Goal: Transaction & Acquisition: Register for event/course

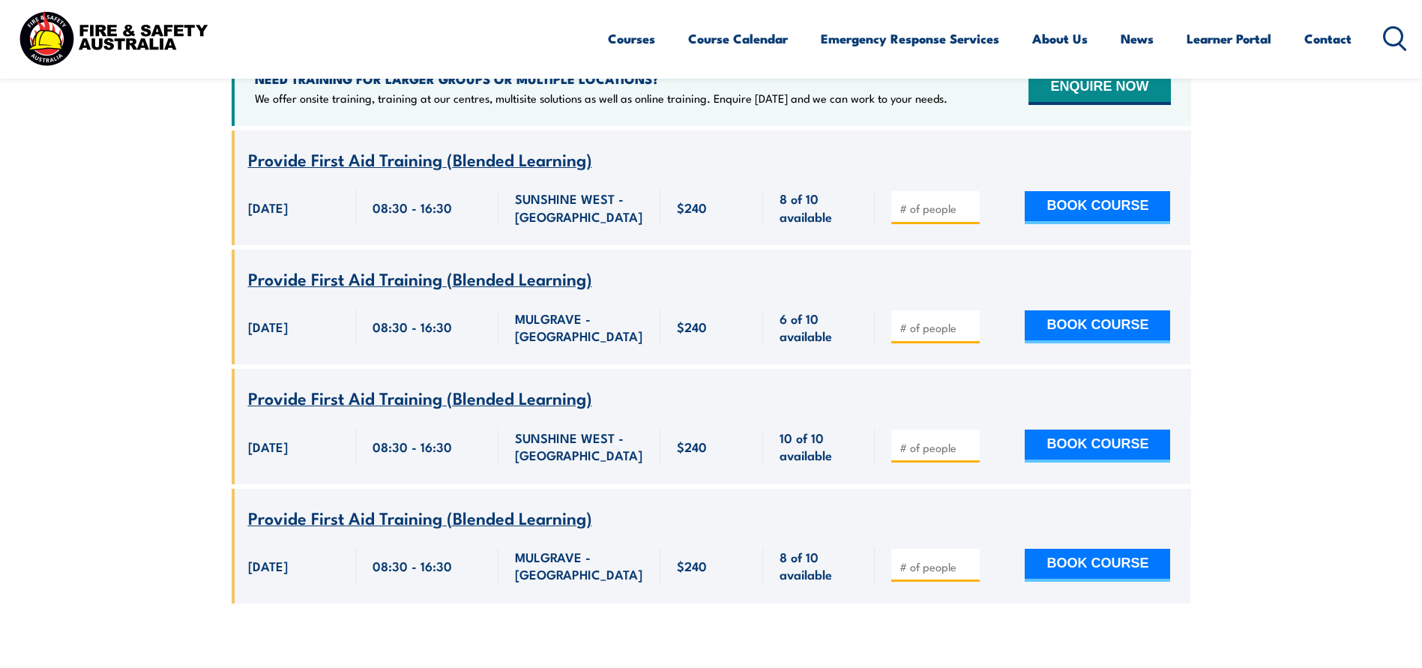
click at [923, 201] on input "number" at bounding box center [936, 208] width 75 height 15
click at [971, 201] on input "1" at bounding box center [936, 208] width 75 height 15
type input "2"
click at [971, 201] on input "2" at bounding box center [936, 208] width 75 height 15
click at [1082, 191] on button "BOOK COURSE" at bounding box center [1097, 207] width 145 height 33
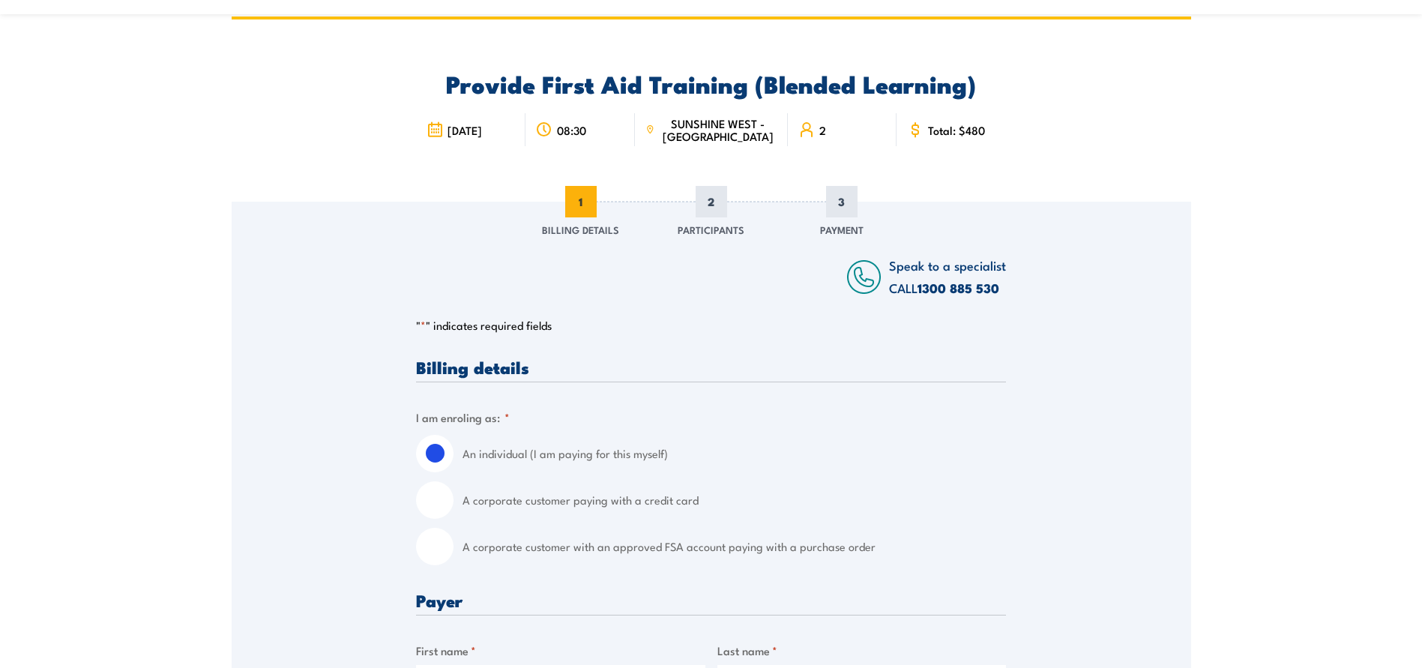
scroll to position [75, 0]
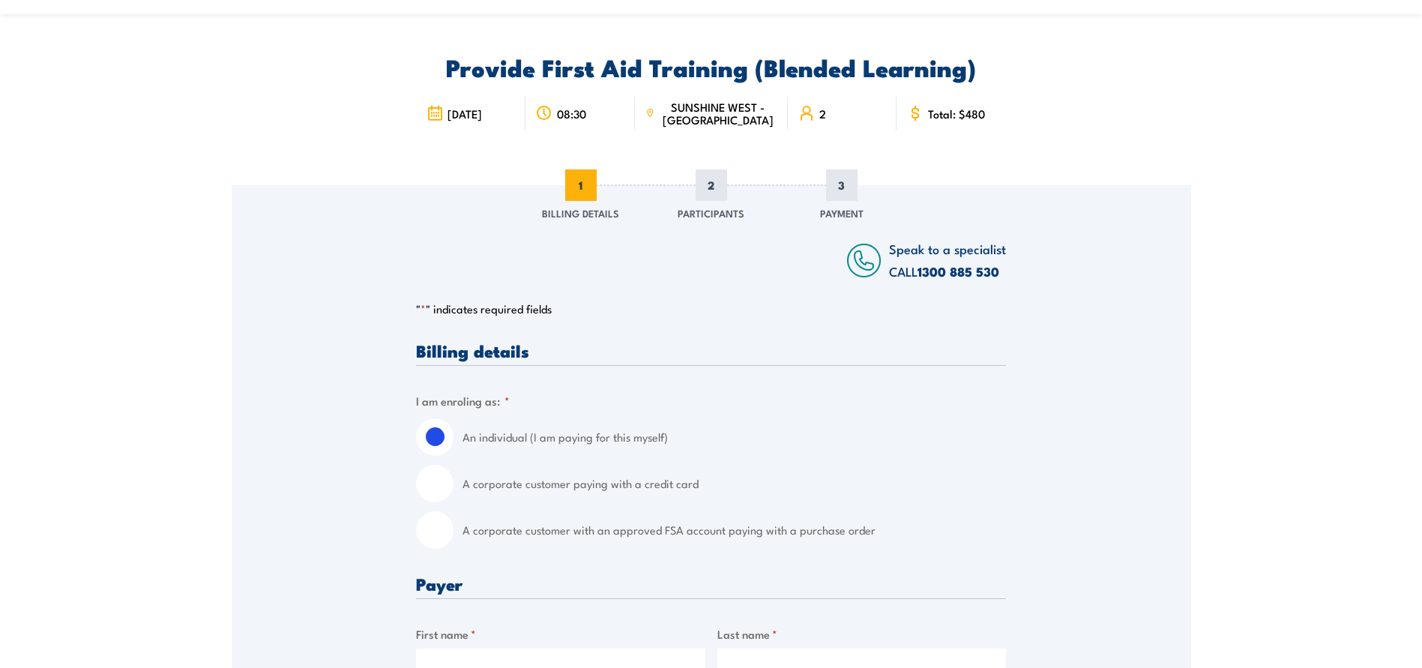
click at [427, 482] on input "A corporate customer paying with a credit card" at bounding box center [434, 483] width 37 height 37
radio input "true"
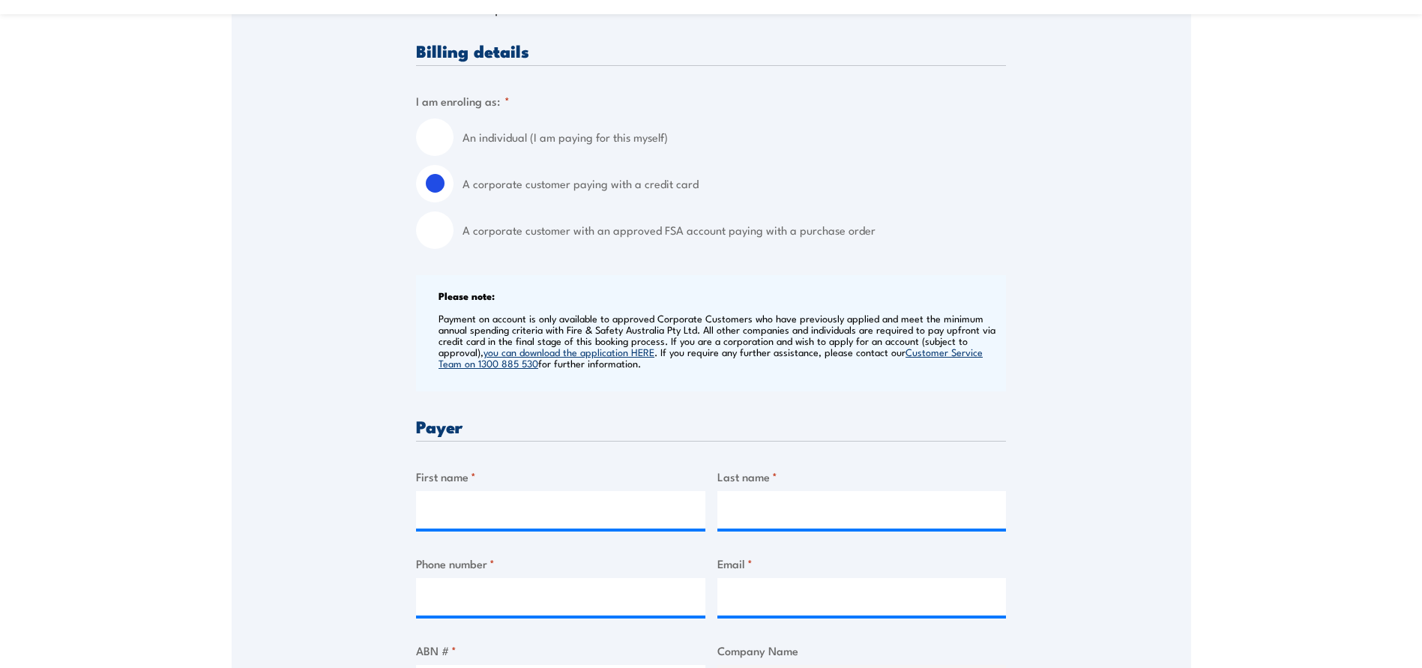
scroll to position [450, 0]
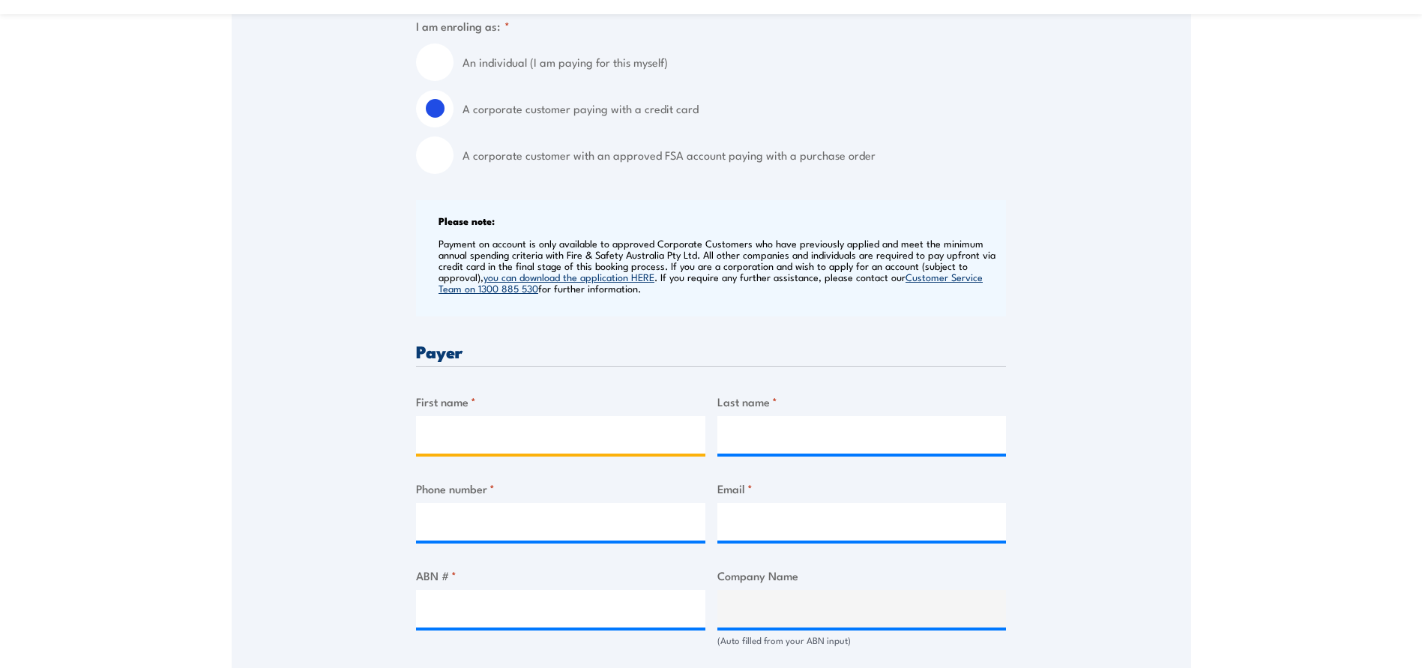
click at [456, 428] on input "First name *" at bounding box center [560, 434] width 289 height 37
type input "[PERSON_NAME]"
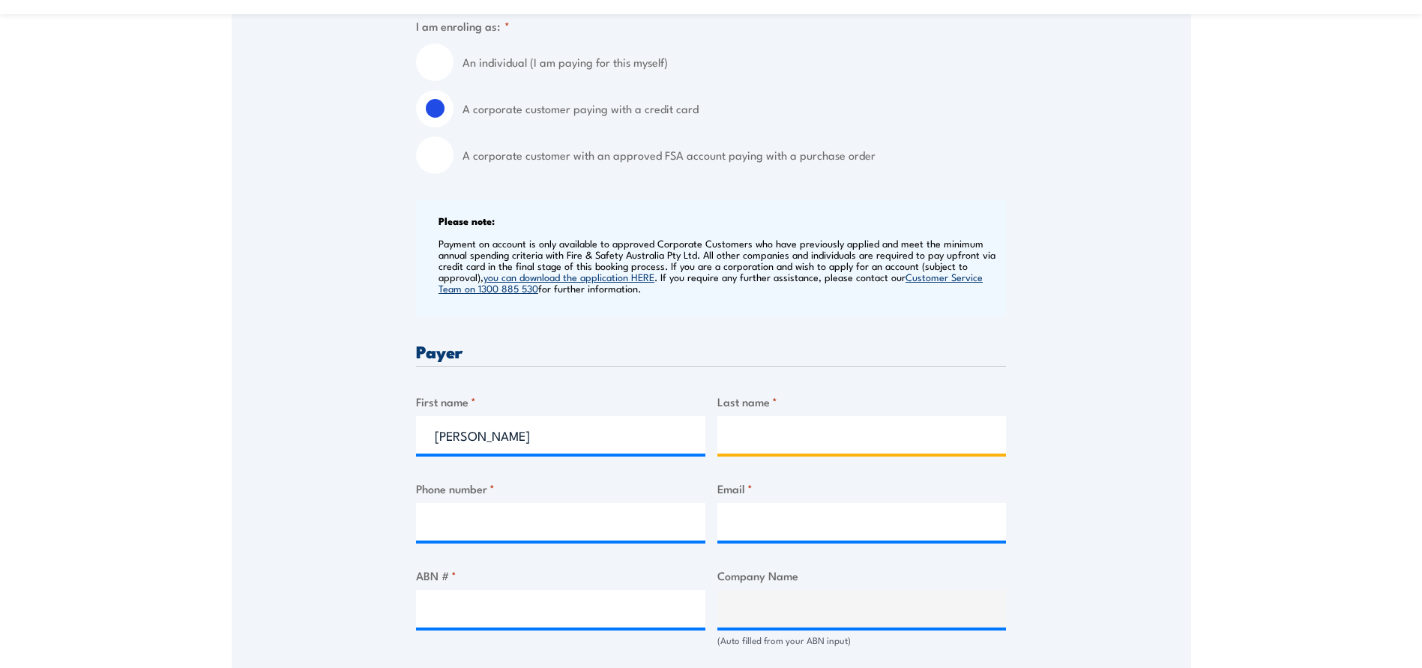
type input "[PERSON_NAME]"
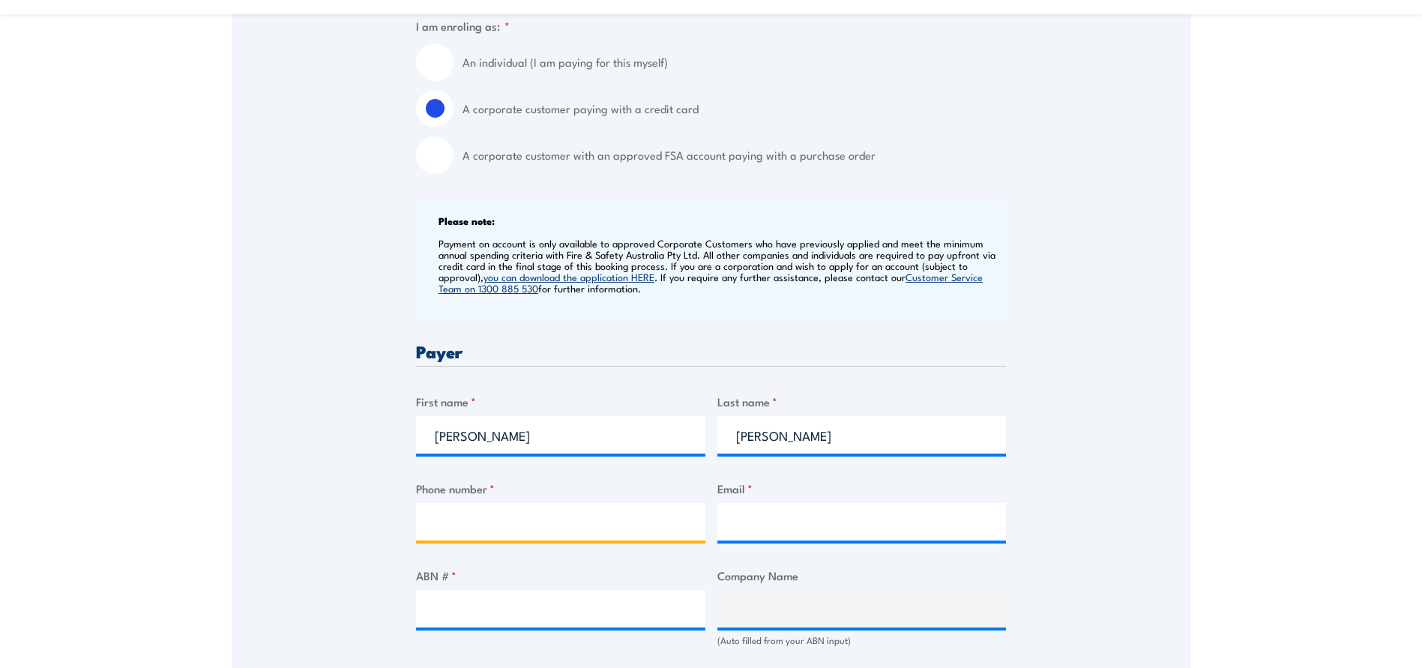
type input "0400034020"
type input "[EMAIL_ADDRESS][DOMAIN_NAME]"
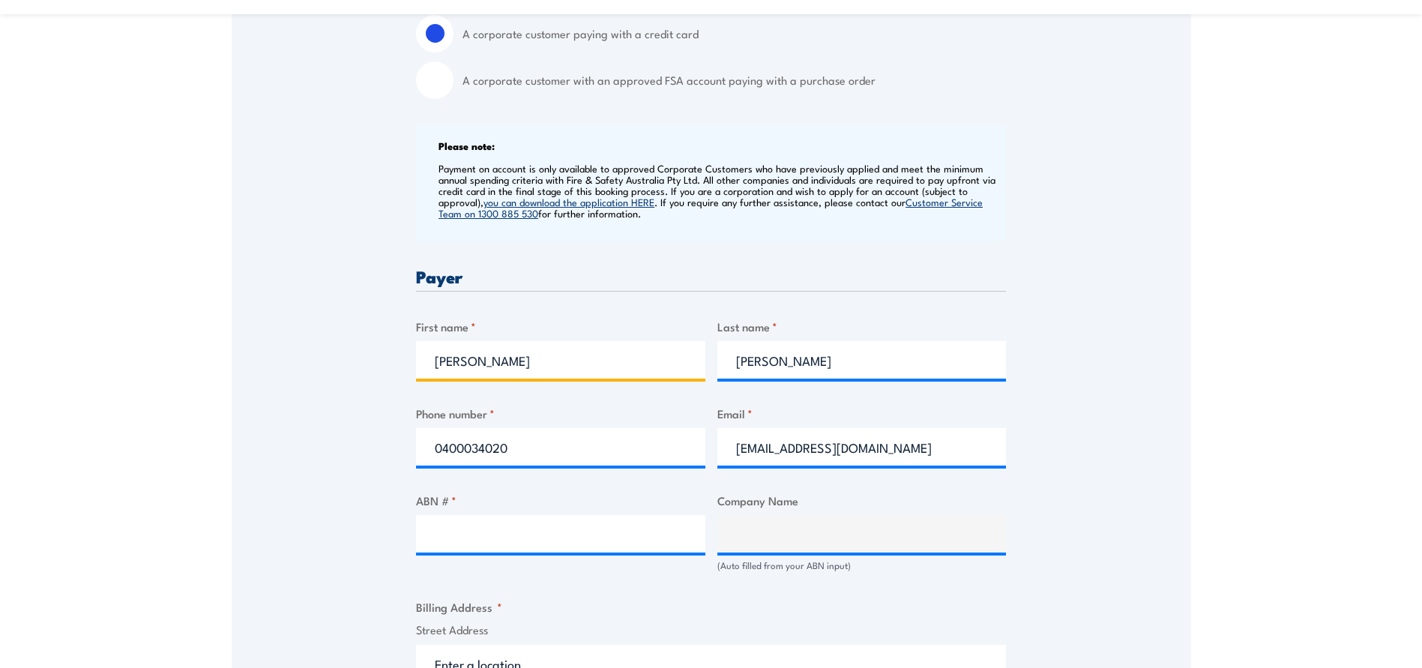
scroll to position [600, 0]
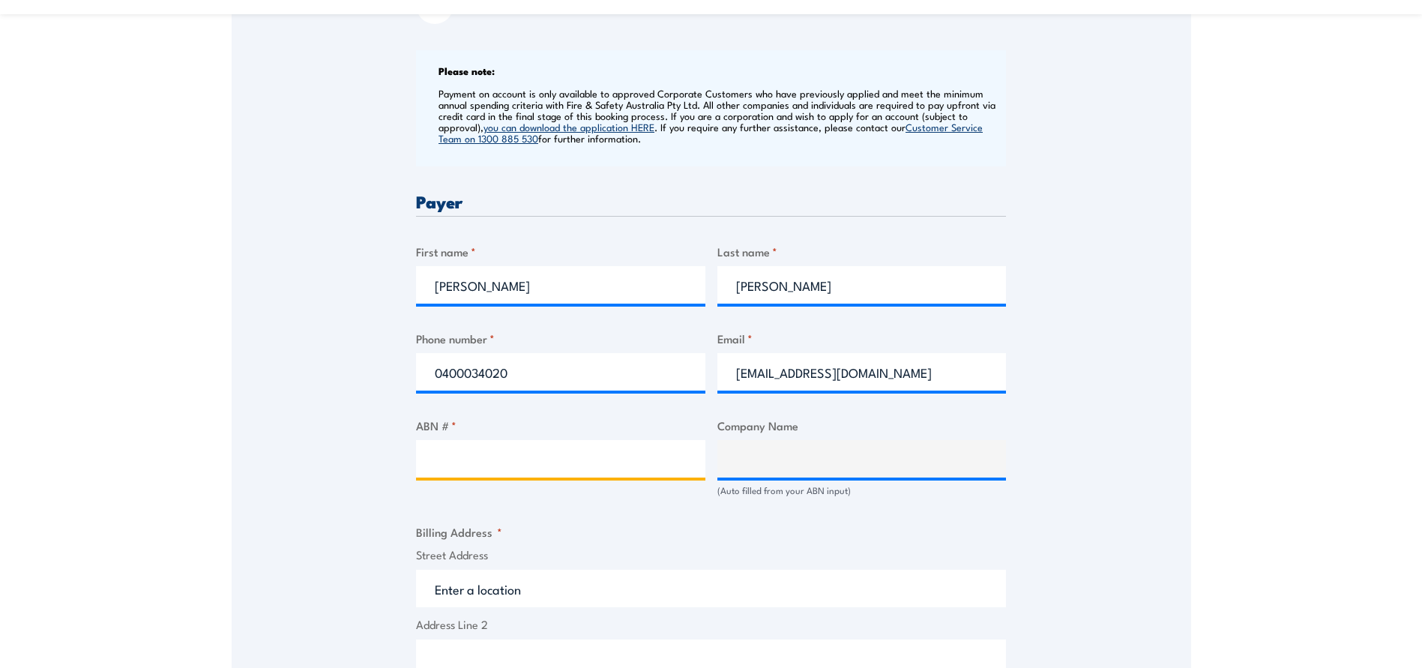
click at [440, 465] on input "ABN # *" at bounding box center [560, 458] width 289 height 37
paste input "ABN 79 140 151 579"
type input "ABN 79 140 151 579"
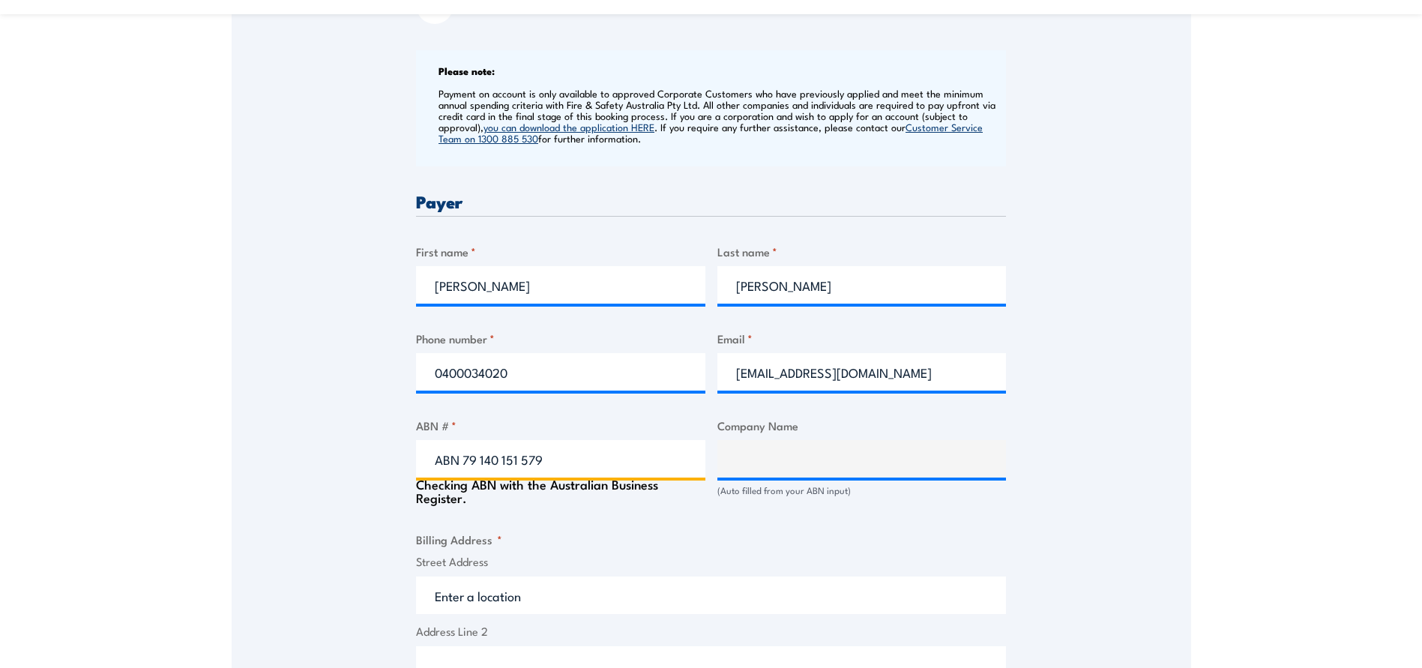
type input "SPECTUR LIMITED"
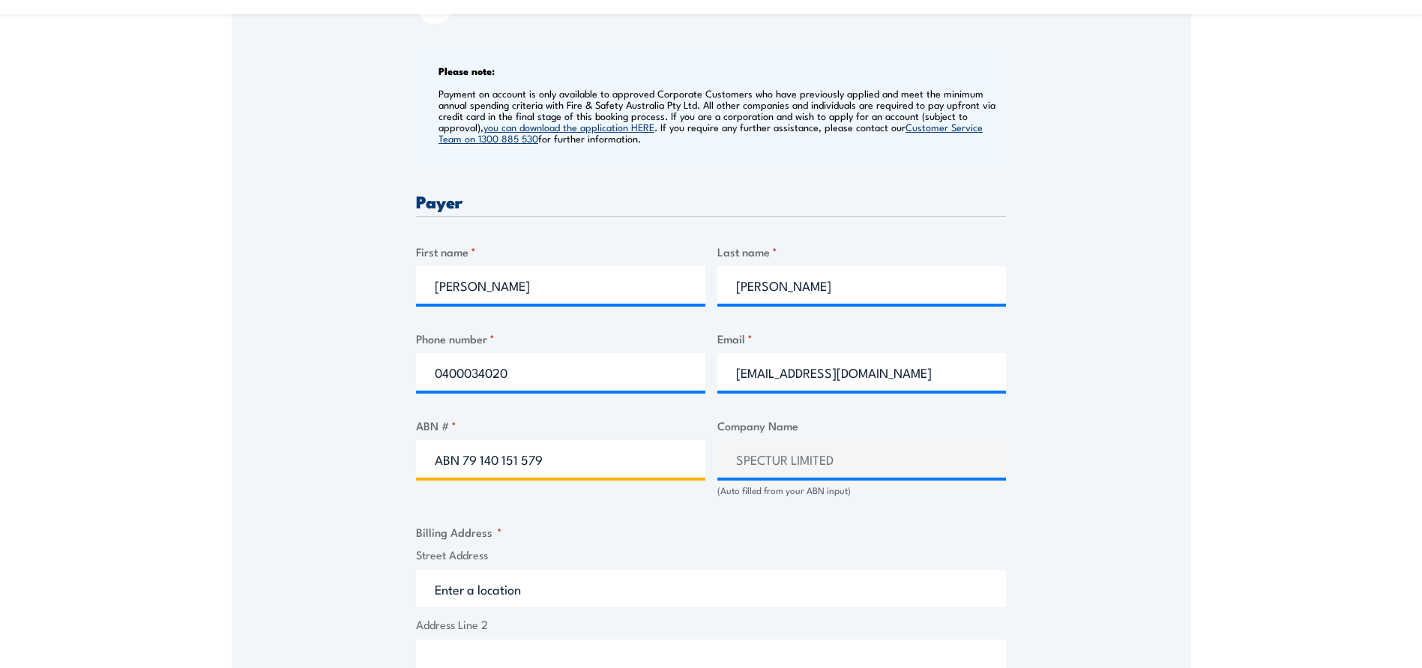
drag, startPoint x: 461, startPoint y: 462, endPoint x: 430, endPoint y: 459, distance: 31.0
click at [430, 459] on input "ABN 79 140 151 579" at bounding box center [560, 458] width 289 height 37
type input "79 140 151 579"
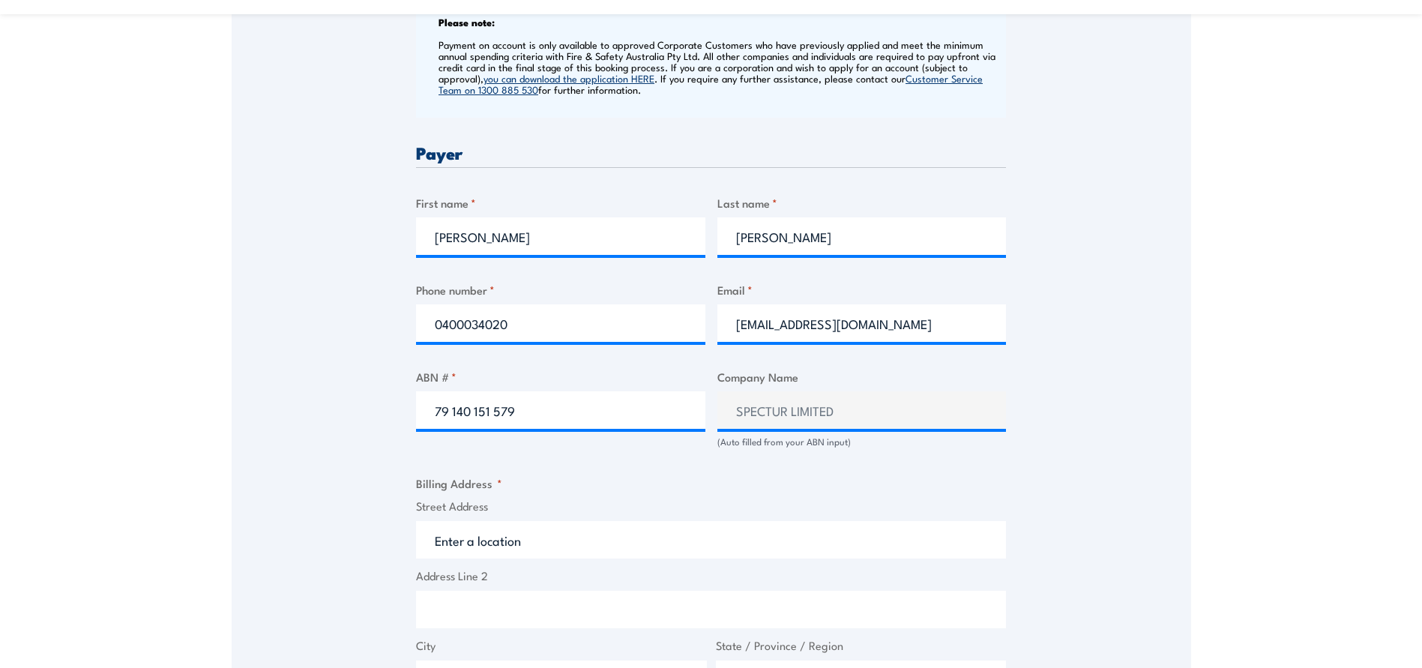
scroll to position [675, 0]
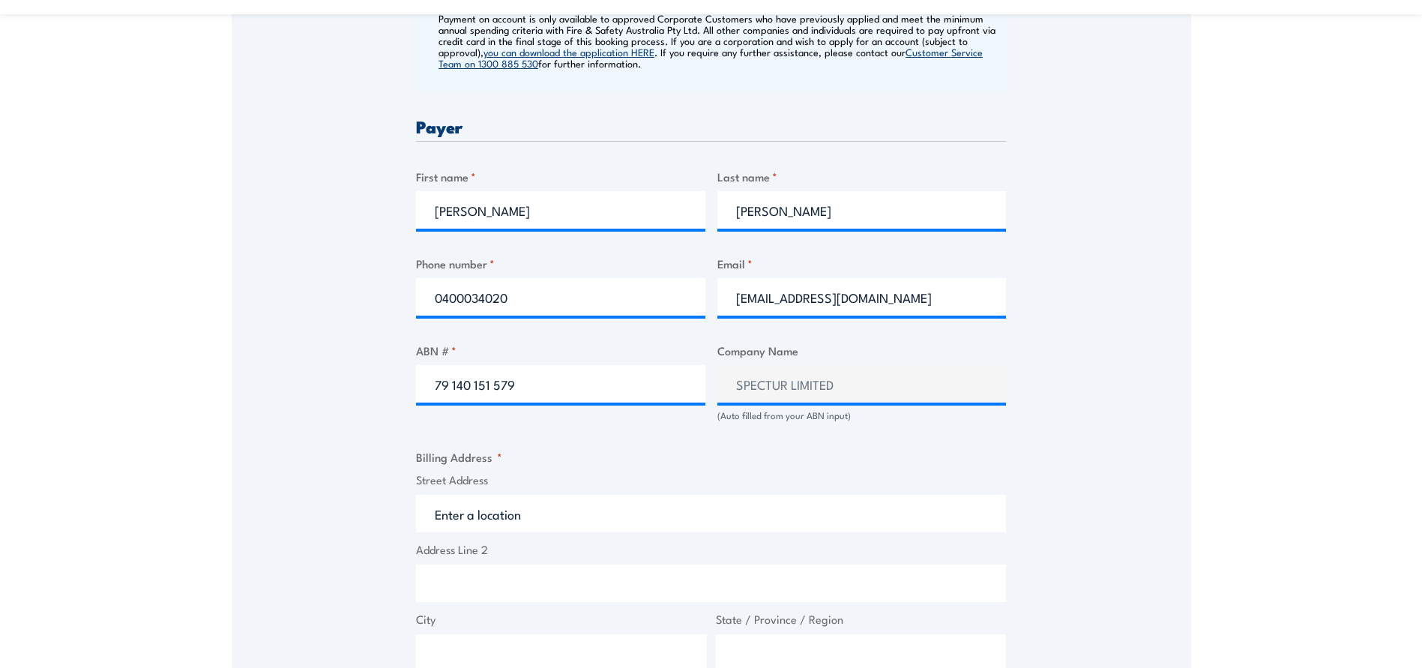
click at [435, 516] on input "Street Address" at bounding box center [711, 513] width 590 height 37
